Goal: Task Accomplishment & Management: Use online tool/utility

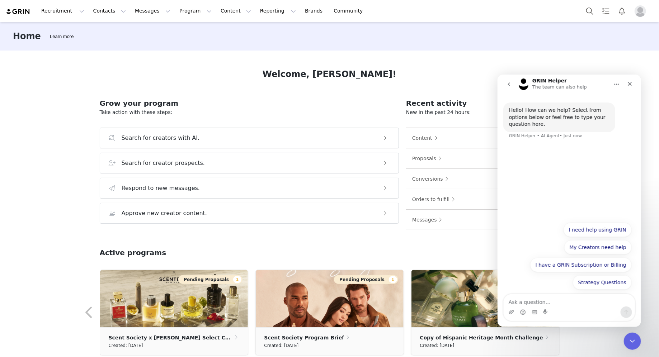
click at [637, 11] on img "Profile" at bounding box center [639, 10] width 11 height 11
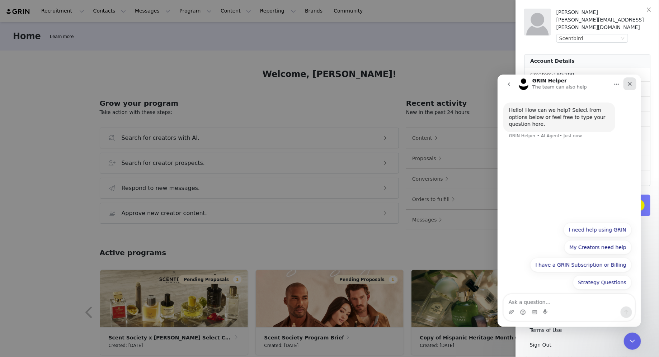
click at [630, 86] on icon "Close" at bounding box center [629, 84] width 6 height 6
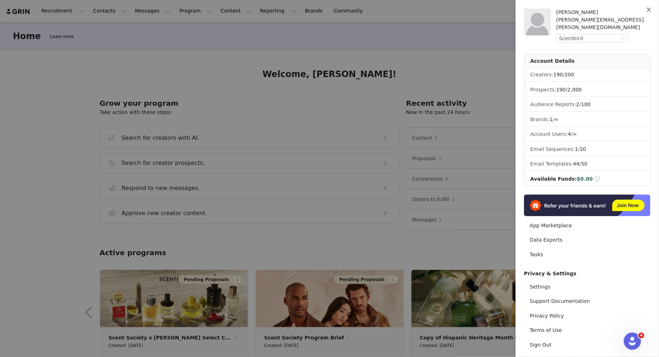
click at [646, 11] on icon "icon: close" at bounding box center [649, 10] width 6 height 6
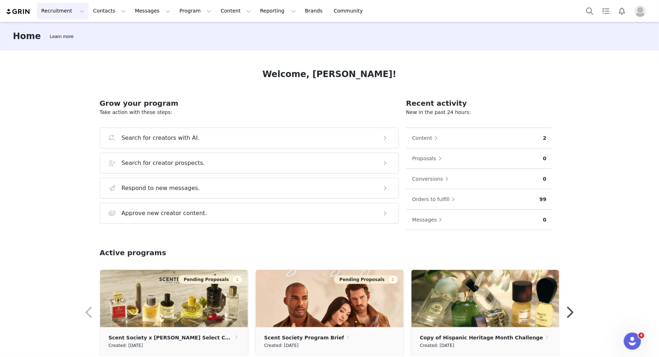
click at [65, 12] on button "Recruitment Recruitment" at bounding box center [63, 11] width 52 height 16
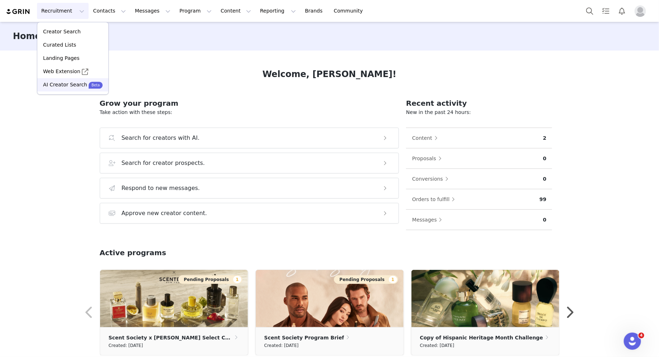
click at [63, 88] on p "AI Creator Search" at bounding box center [65, 85] width 44 height 8
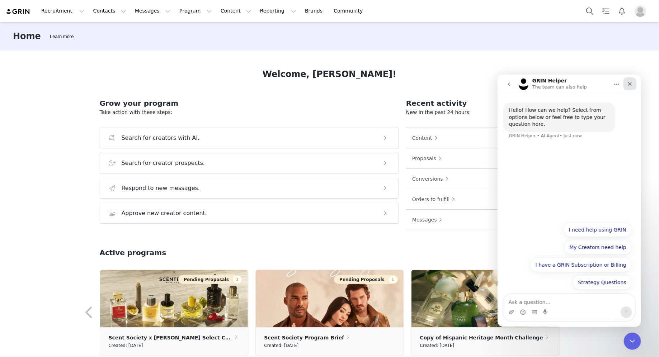
click at [627, 83] on icon "Close" at bounding box center [629, 84] width 6 height 6
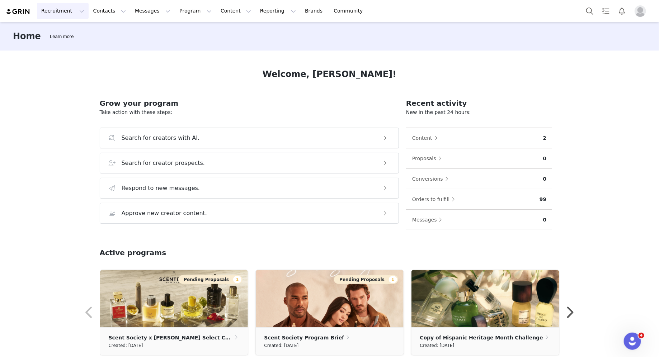
click at [49, 11] on button "Recruitment Recruitment" at bounding box center [63, 11] width 52 height 16
